Goal: Task Accomplishment & Management: Manage account settings

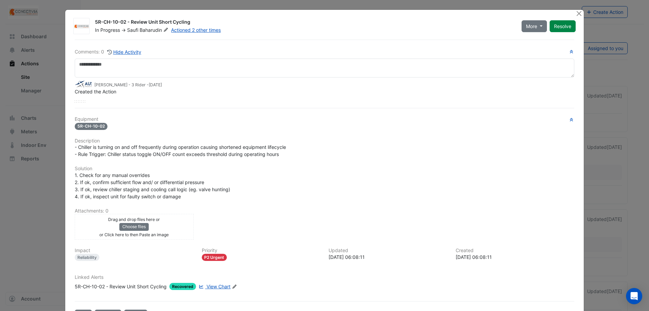
click at [211, 286] on span "View Chart" at bounding box center [219, 286] width 24 height 6
click at [189, 28] on link "Actioned 2 other times" at bounding box center [196, 30] width 50 height 6
click at [229, 165] on div "Equipment 5R-CH-10-02 Description - Chiller is turning on and off frequently du…" at bounding box center [325, 205] width 500 height 179
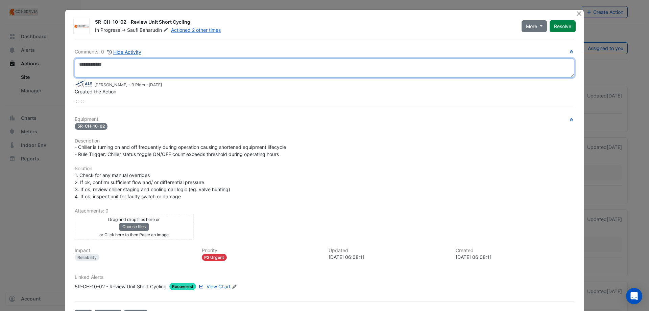
click at [211, 75] on textarea at bounding box center [325, 67] width 500 height 19
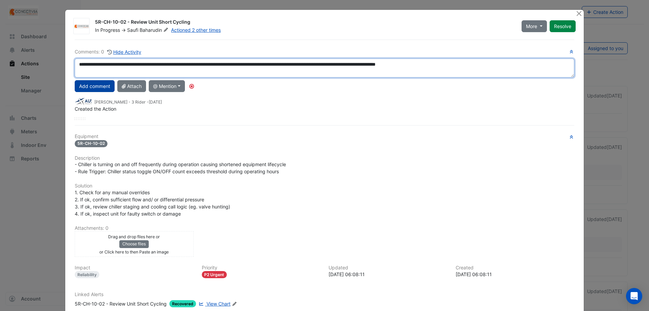
type textarea "**********"
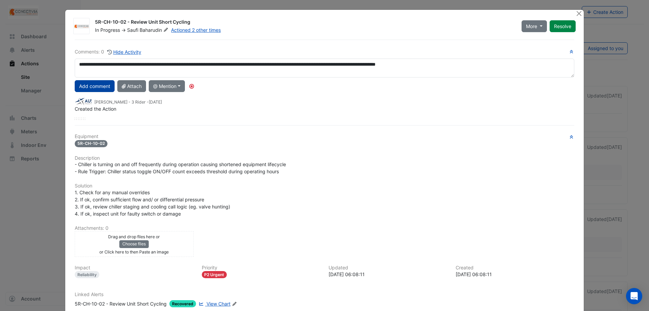
click at [91, 86] on button "Add comment" at bounding box center [95, 86] width 40 height 12
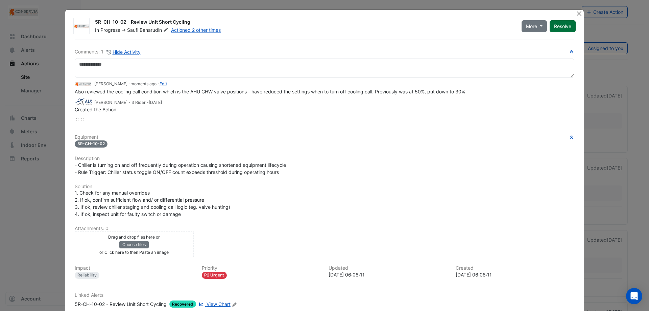
click at [570, 25] on button "Resolve" at bounding box center [563, 26] width 26 height 12
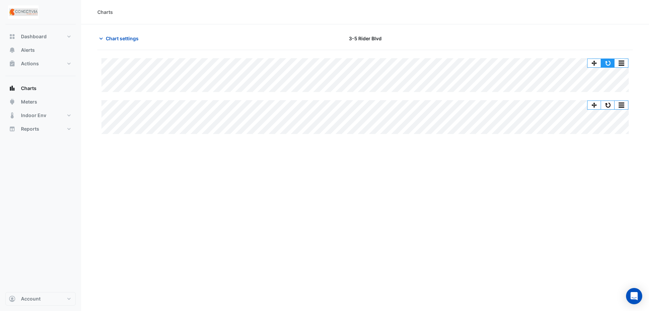
click at [608, 62] on button "button" at bounding box center [608, 63] width 14 height 8
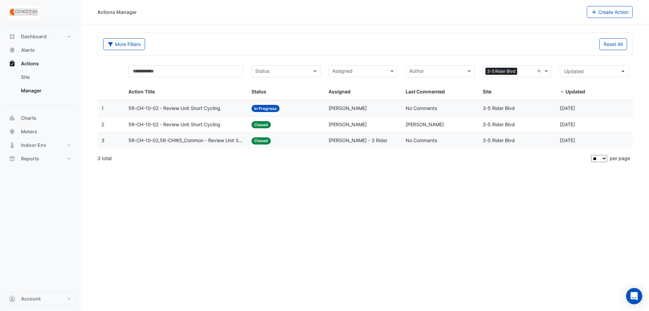
click at [292, 127] on div "Status: Closed" at bounding box center [286, 125] width 69 height 8
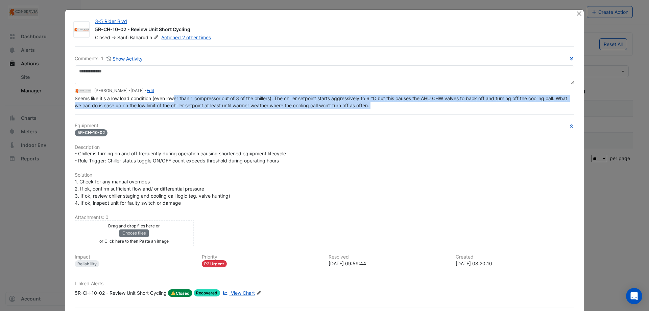
drag, startPoint x: 172, startPoint y: 116, endPoint x: 173, endPoint y: 121, distance: 4.7
click at [173, 121] on div "Comments: 1 Show Activity Saufi Baharudin - 5 days ago - Edit Seems like it's a…" at bounding box center [325, 186] width 508 height 281
click at [188, 107] on span "Seems like it's a low load condition (even lower than 1 compressor out of 3 of …" at bounding box center [322, 101] width 494 height 13
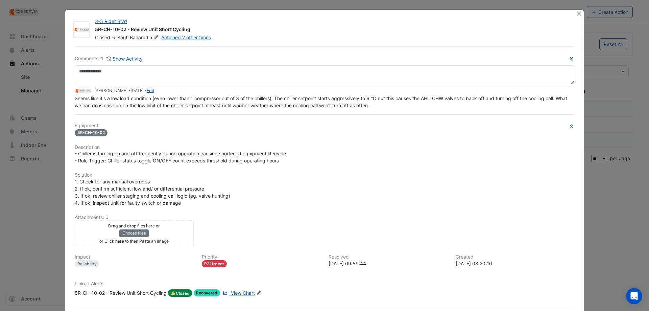
click at [247, 296] on span "View Chart" at bounding box center [243, 293] width 24 height 6
